Goal: Information Seeking & Learning: Learn about a topic

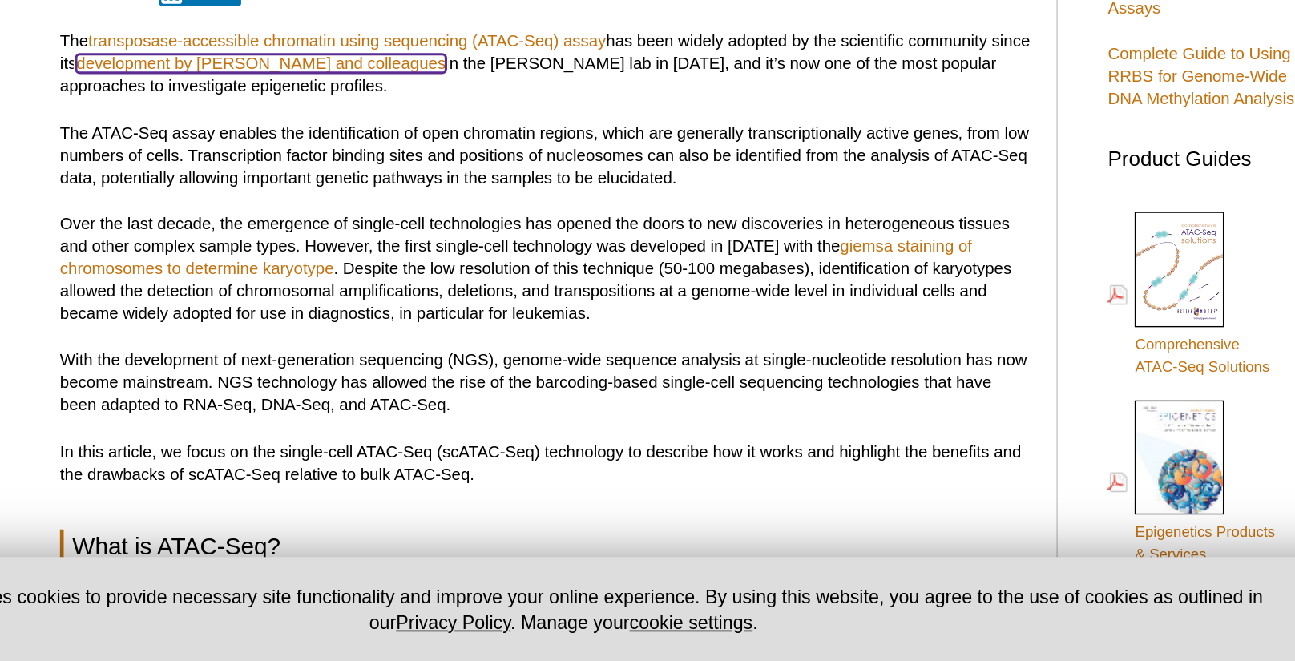
scroll to position [287, 0]
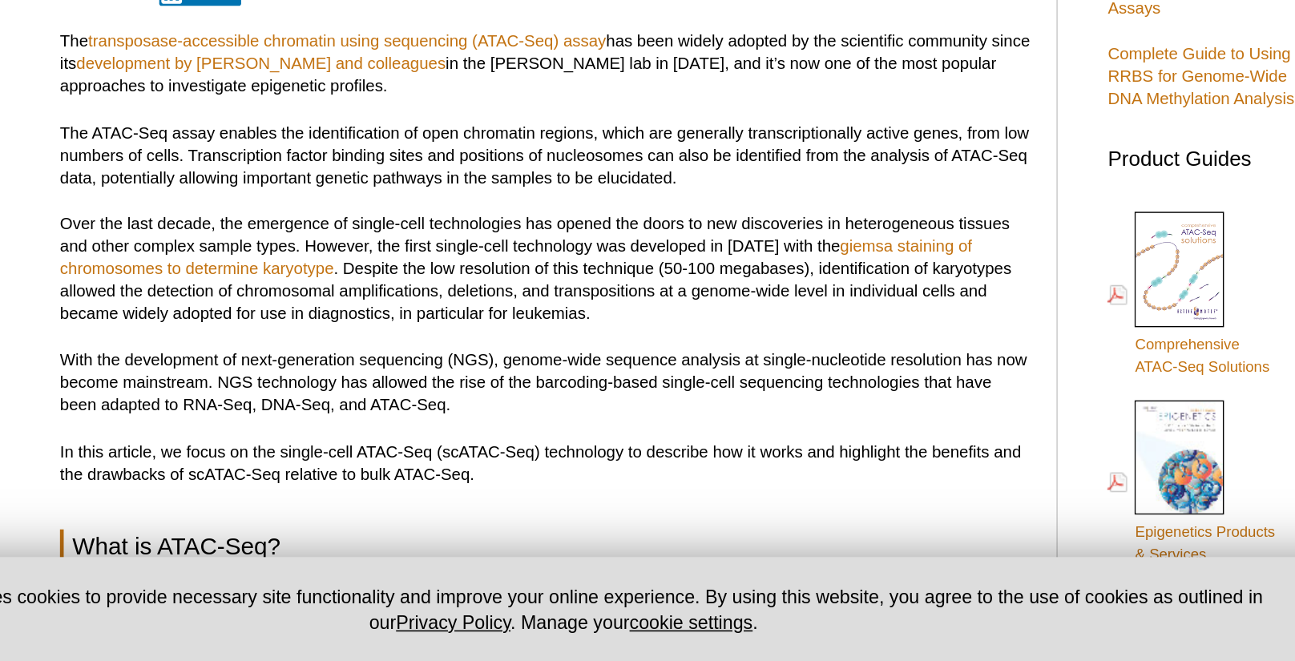
click at [800, 274] on p "The transposase-accessible chromatin using sequencing (ATAC-Seq) assay has been…" at bounding box center [559, 275] width 628 height 43
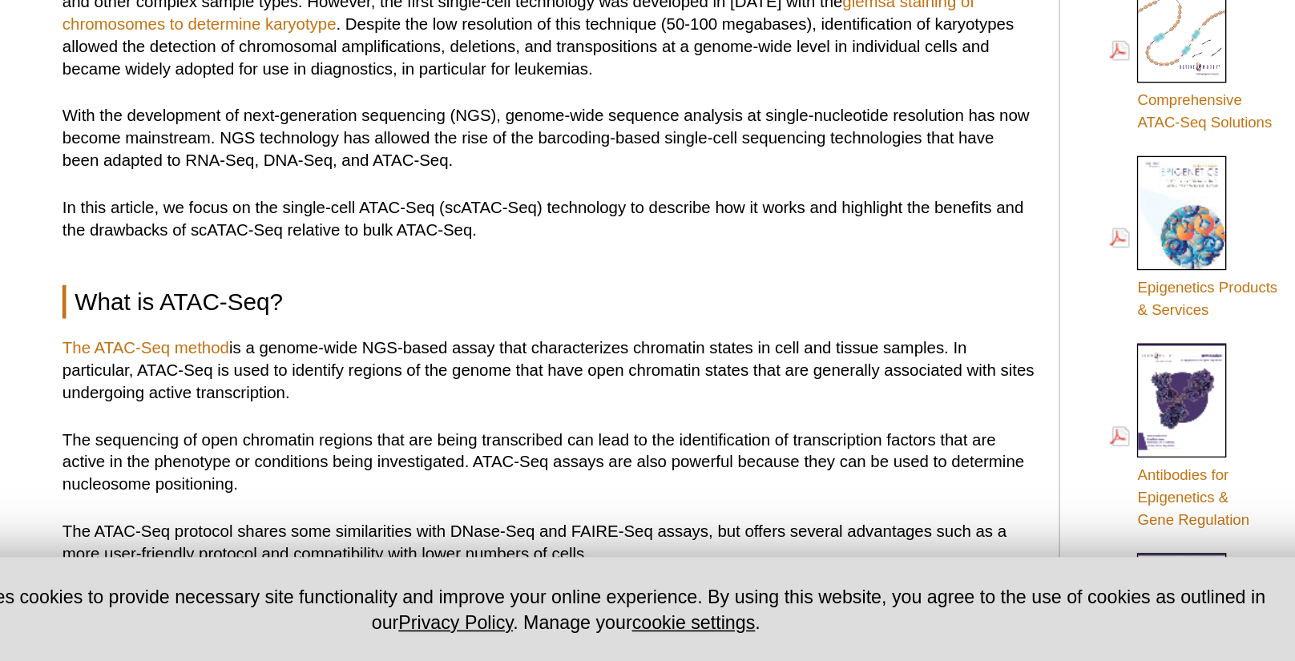
scroll to position [463, 0]
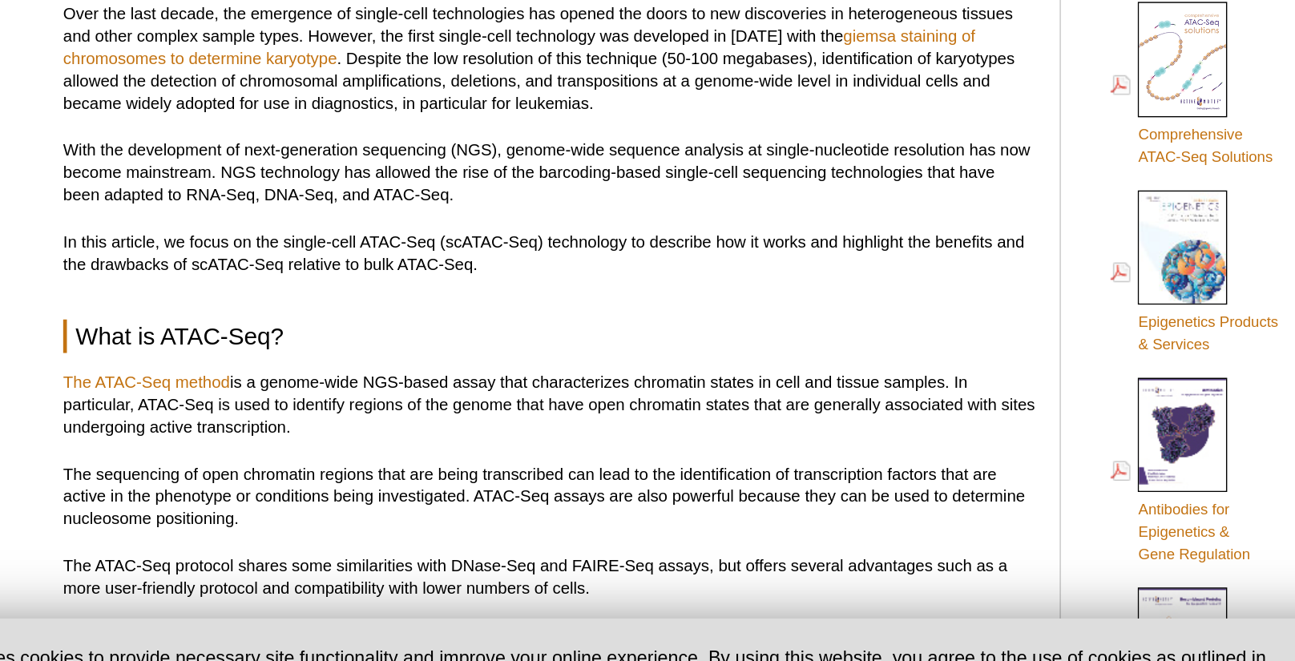
click at [832, 240] on p "Over the last decade, the emergence of single-cell technologies has opened the …" at bounding box center [559, 232] width 628 height 72
click at [833, 236] on p "Over the last decade, the emergence of single-cell technologies has opened the …" at bounding box center [559, 232] width 628 height 72
copy p "karyotypes"
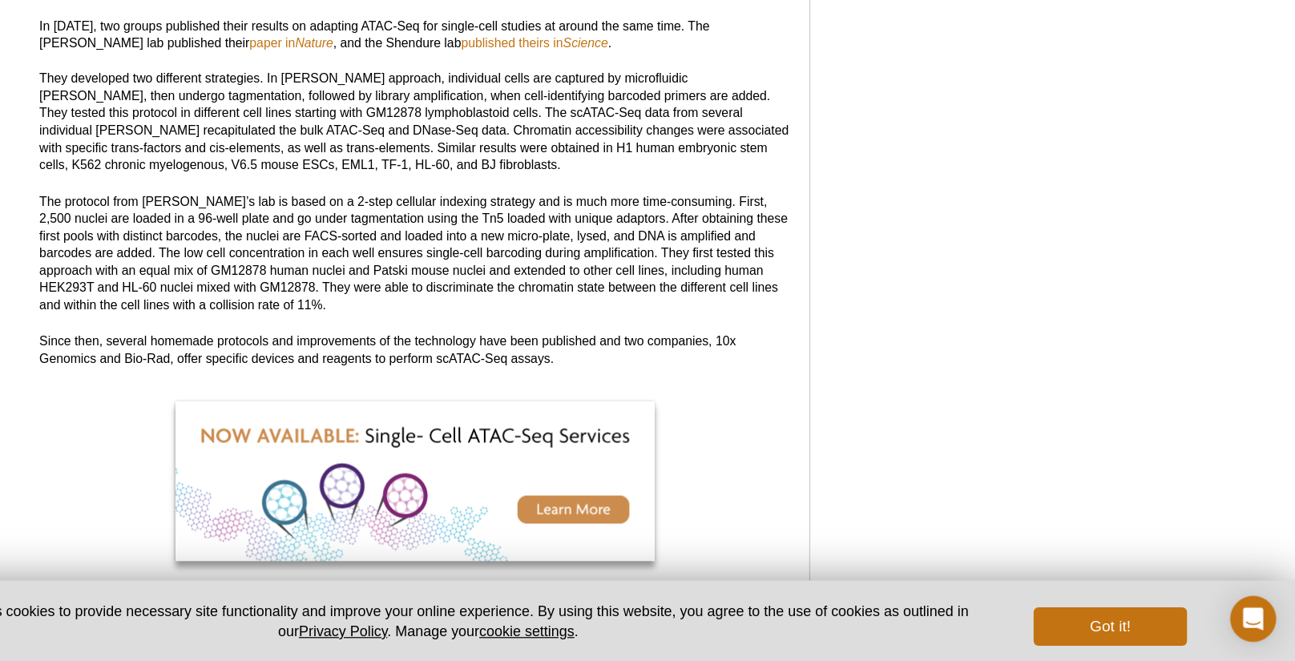
scroll to position [1589, 0]
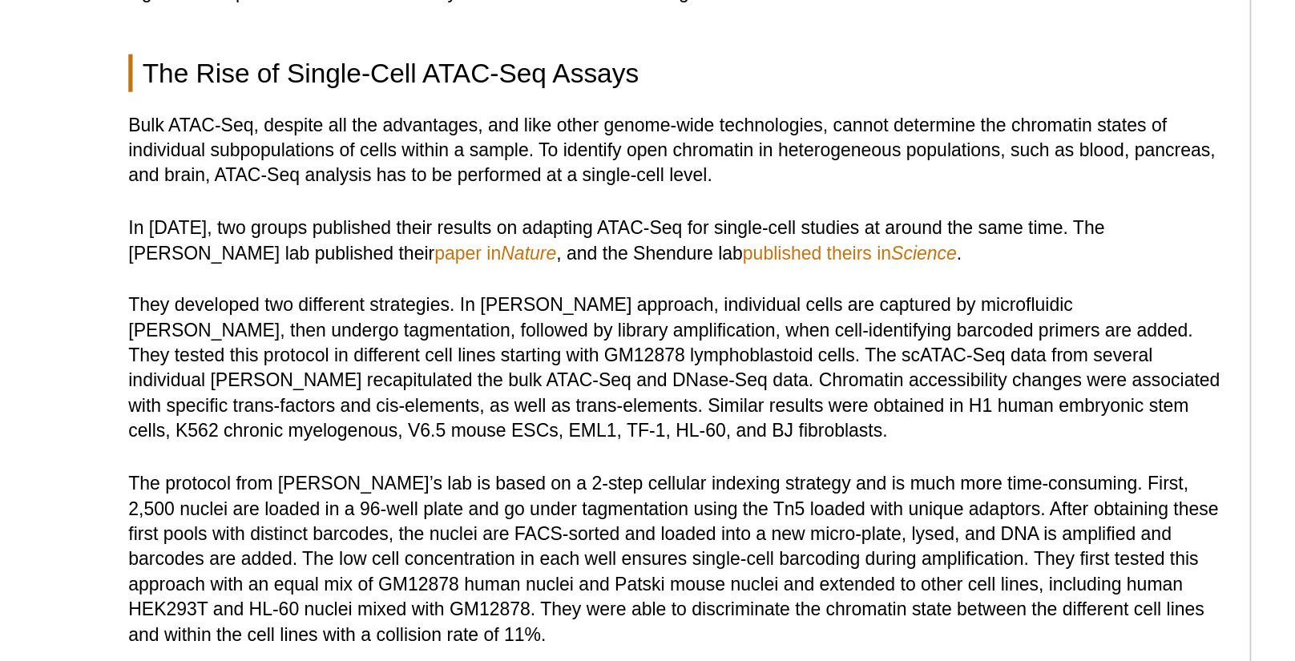
click at [506, 77] on p "Bulk ATAC-Seq, despite all the advantages, and like other genome-wide technolog…" at bounding box center [559, 86] width 628 height 43
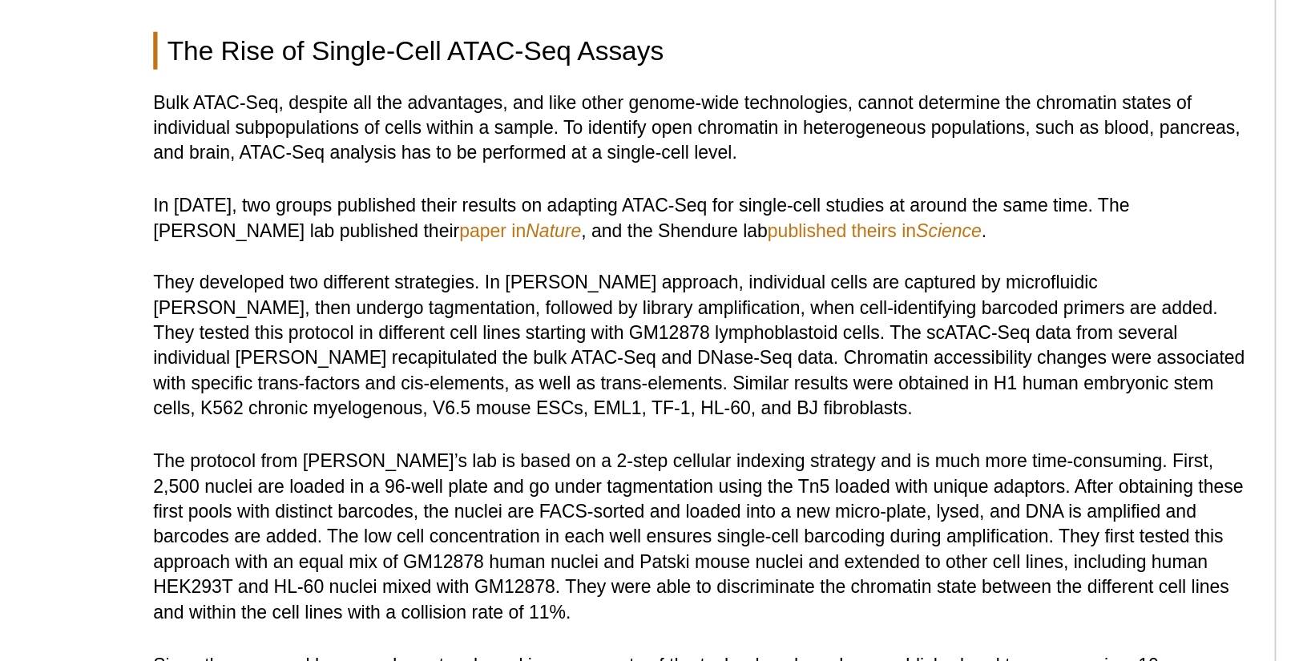
scroll to position [1597, 0]
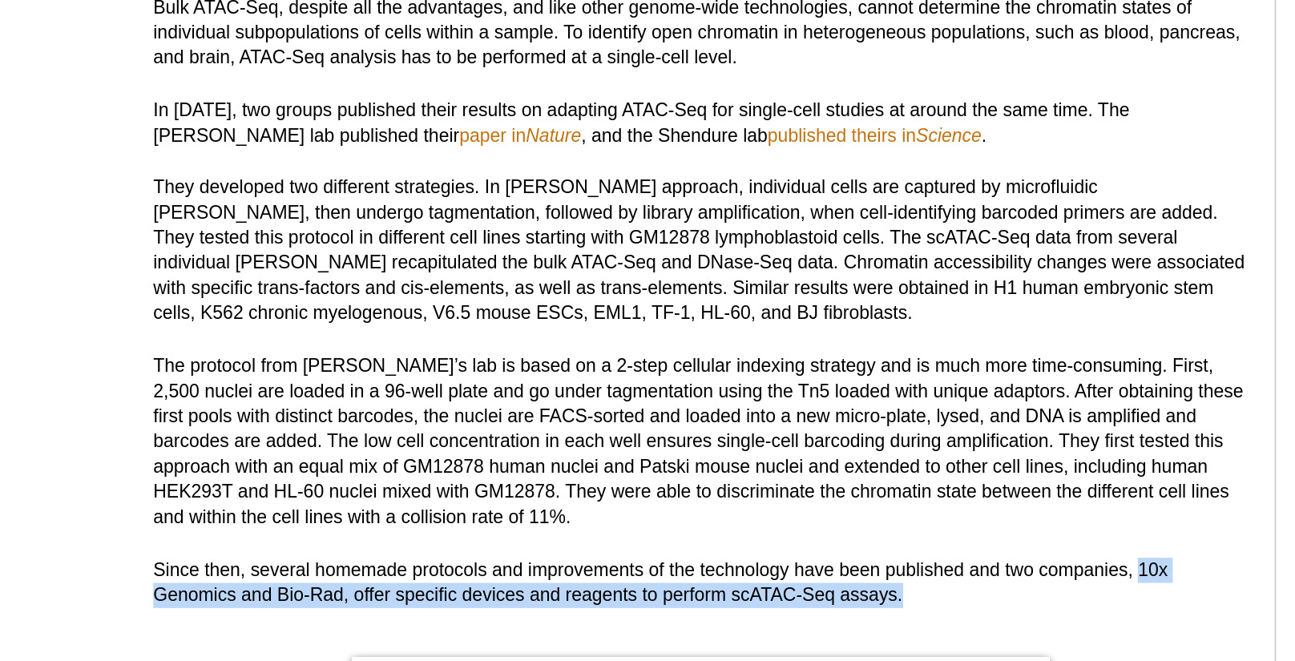
drag, startPoint x: 812, startPoint y: 371, endPoint x: 489, endPoint y: 423, distance: 327.2
